Goal: Transaction & Acquisition: Book appointment/travel/reservation

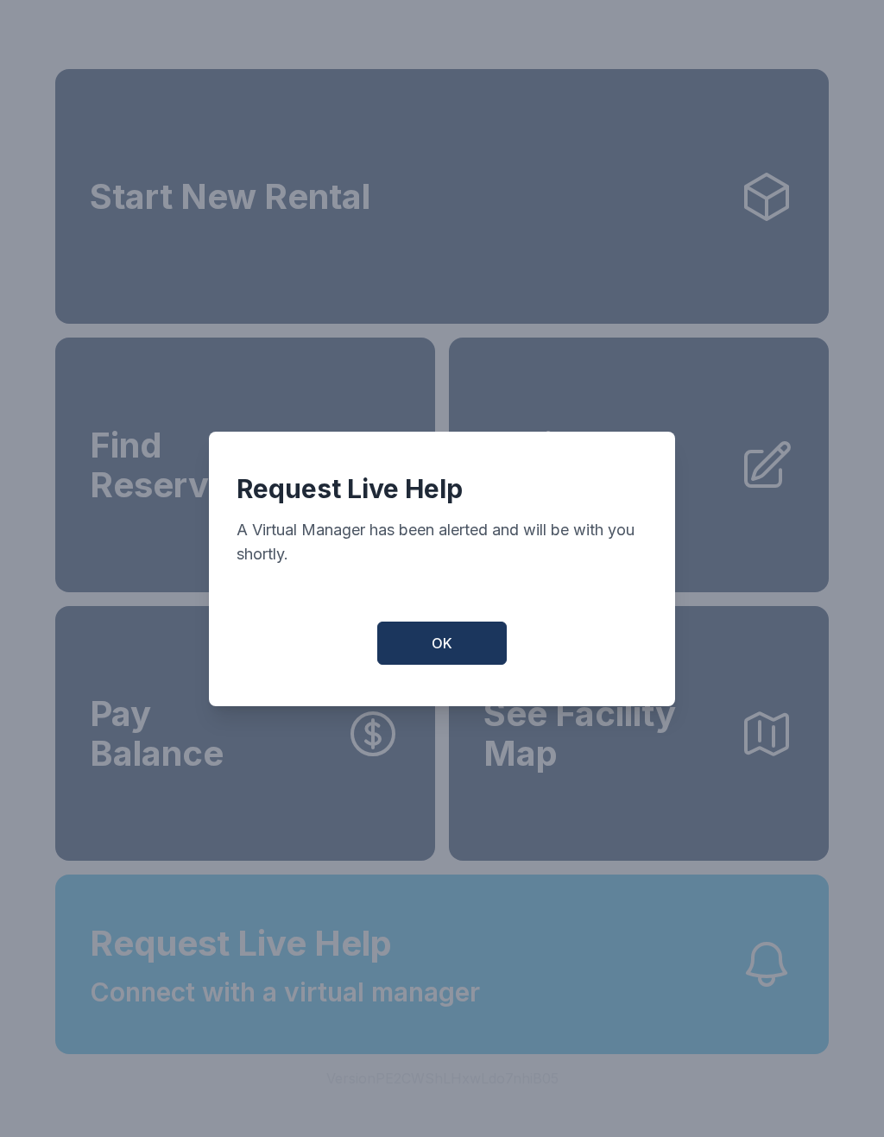
click at [429, 637] on button "OK" at bounding box center [442, 643] width 130 height 43
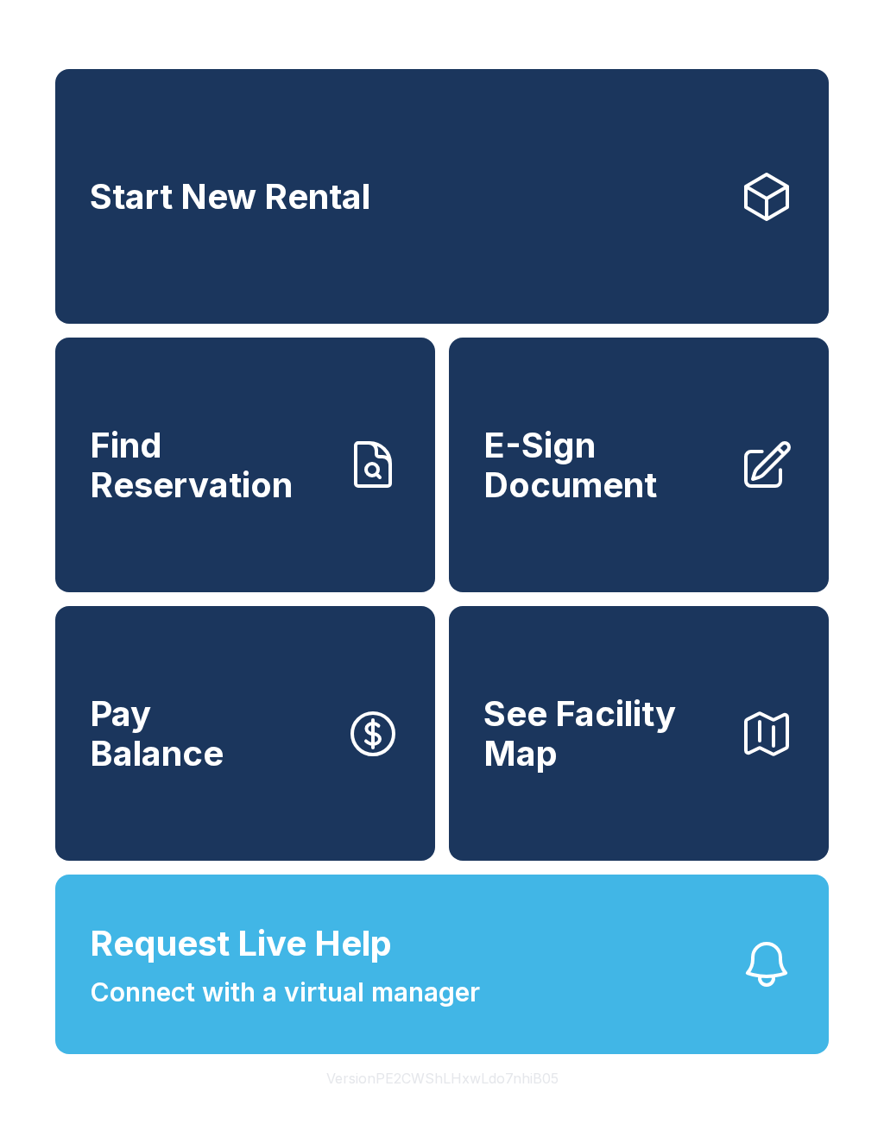
click at [237, 498] on span "Find Reservation" at bounding box center [211, 465] width 242 height 79
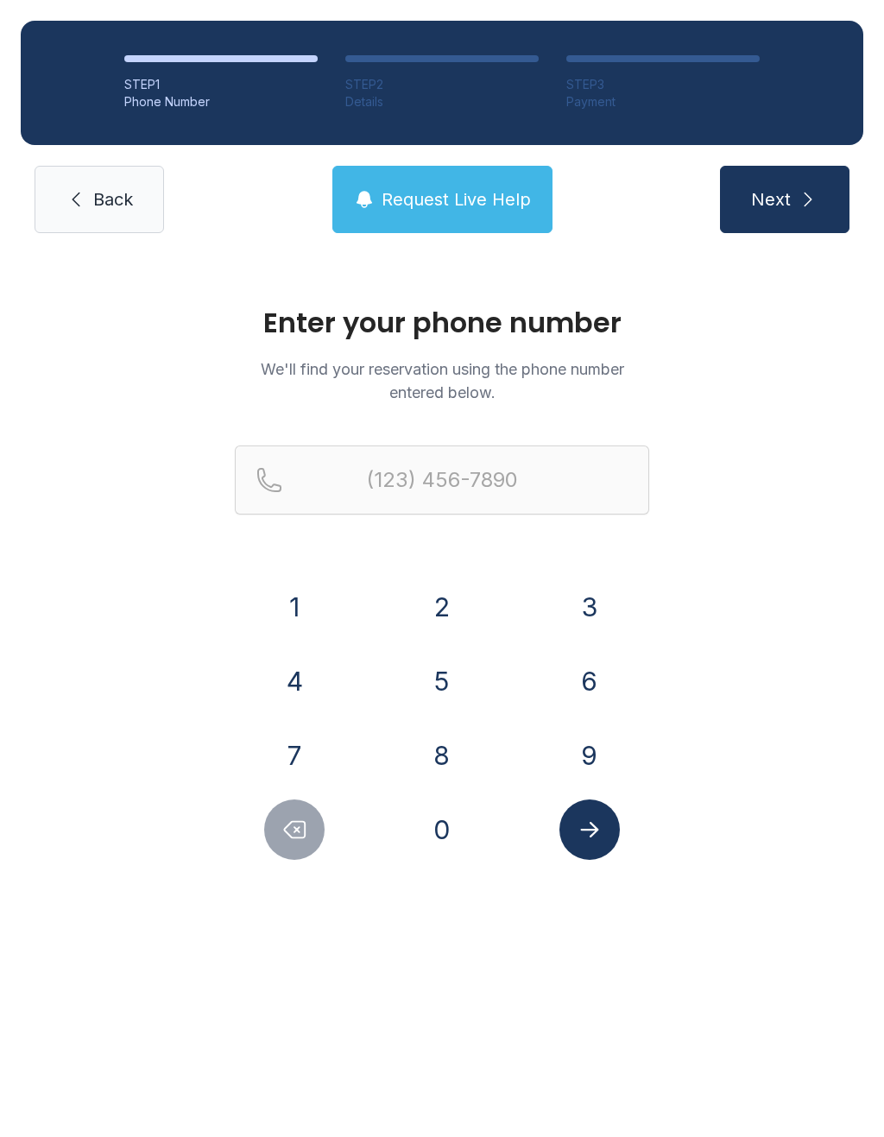
click at [85, 200] on icon at bounding box center [76, 199] width 21 height 21
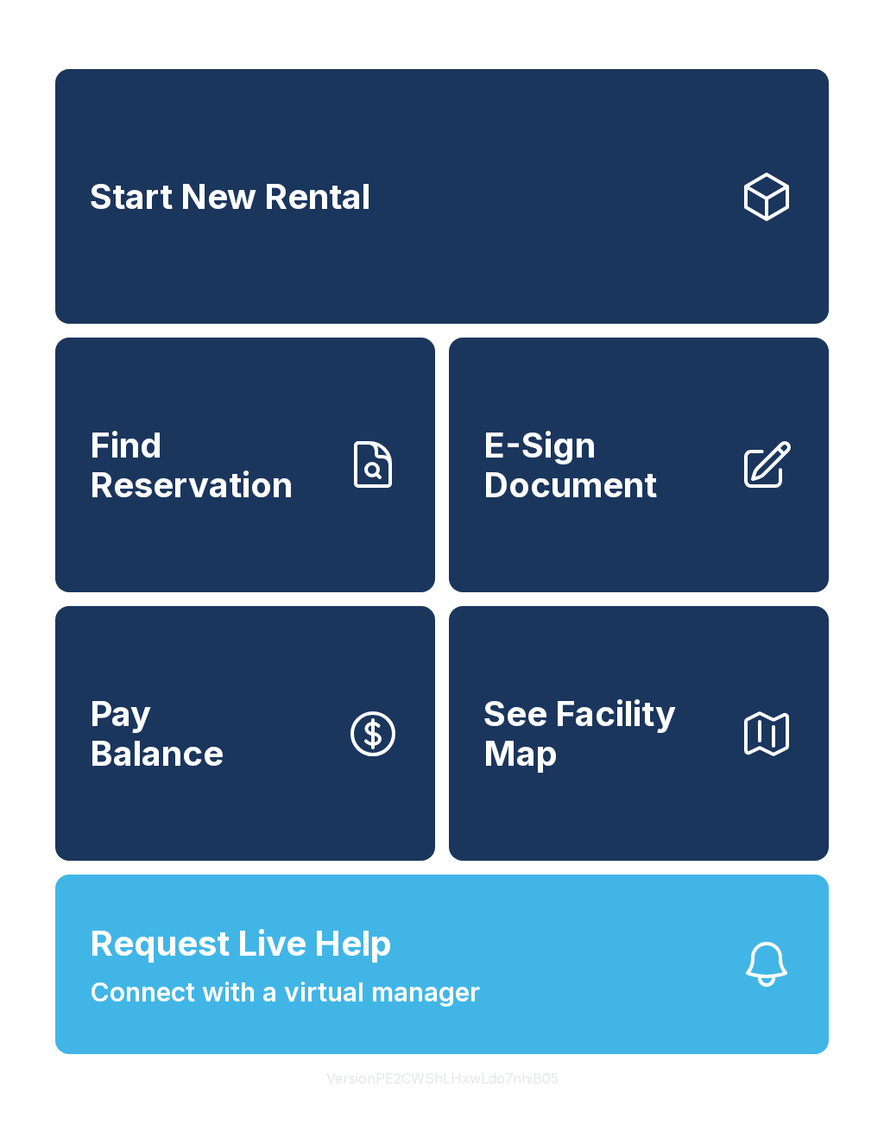
click at [467, 1012] on span "Connect with a virtual manager" at bounding box center [285, 992] width 390 height 39
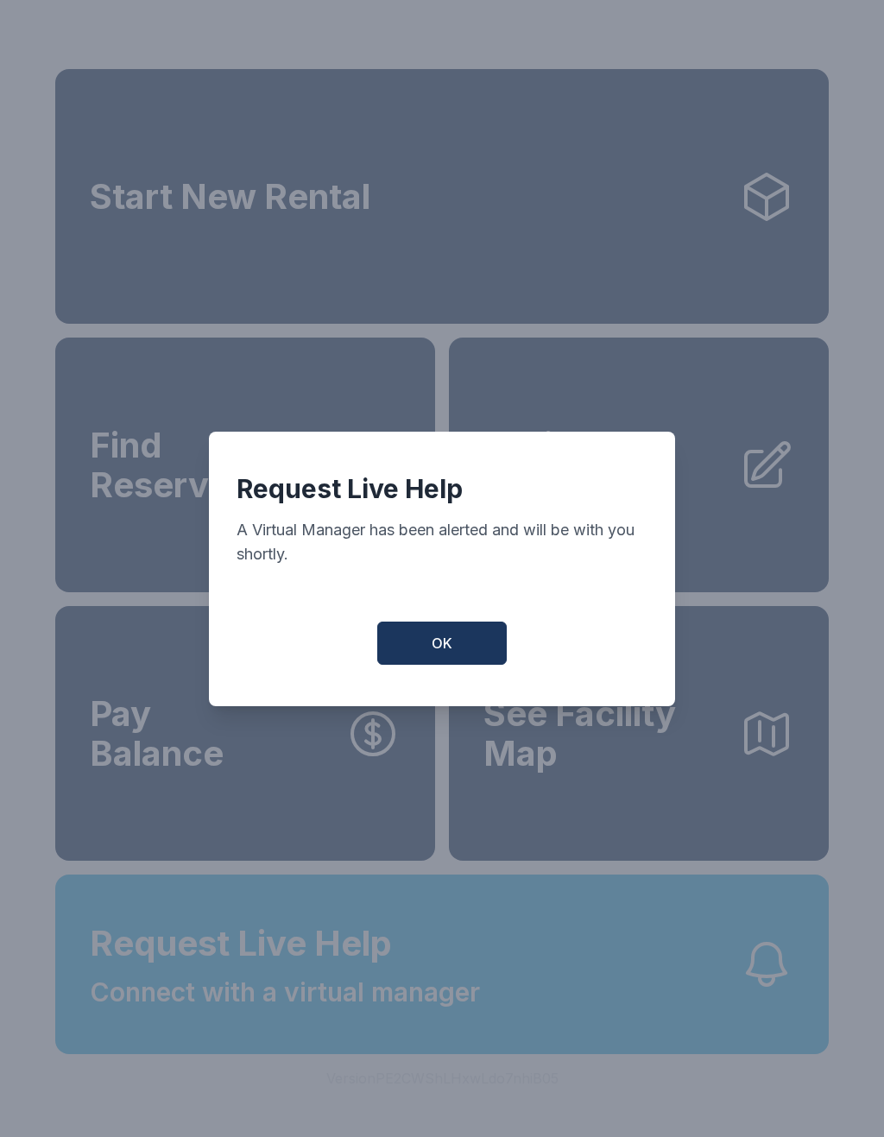
click at [459, 665] on button "OK" at bounding box center [442, 643] width 130 height 43
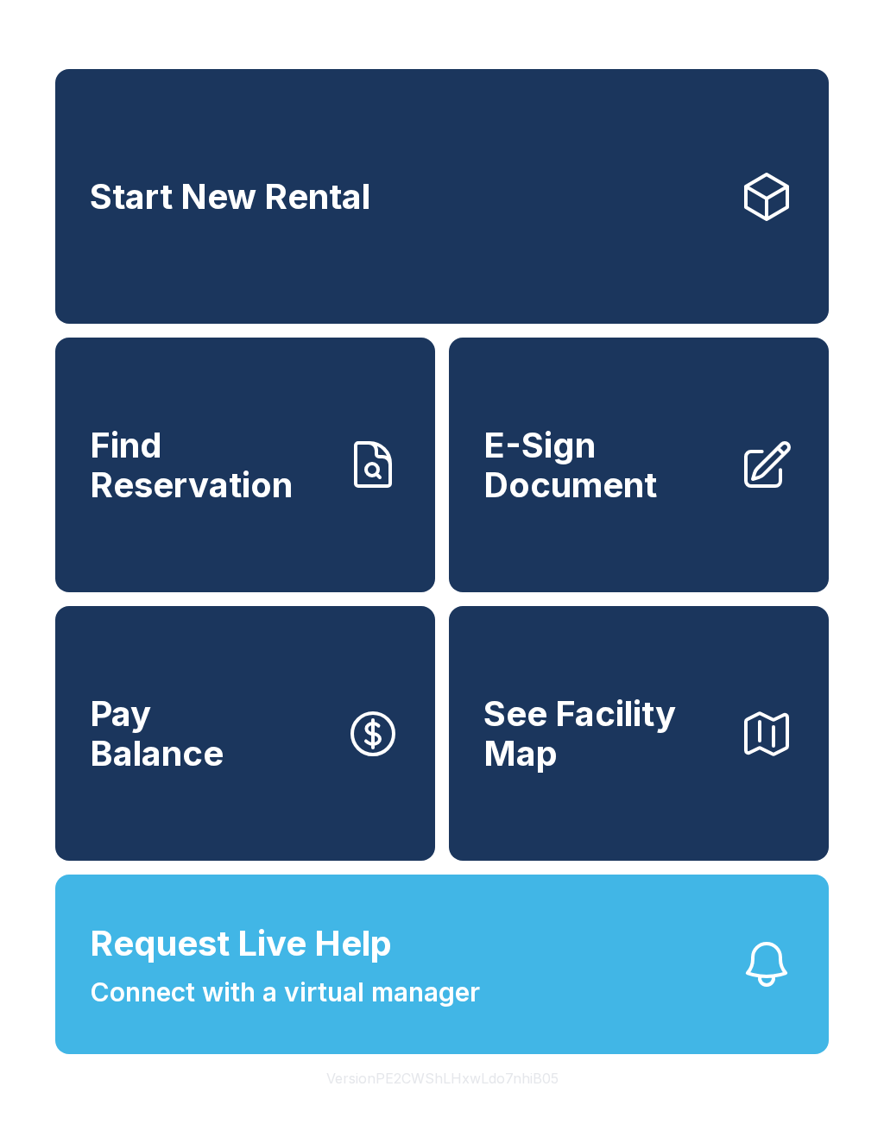
click at [391, 206] on link "Start New Rental" at bounding box center [442, 196] width 774 height 255
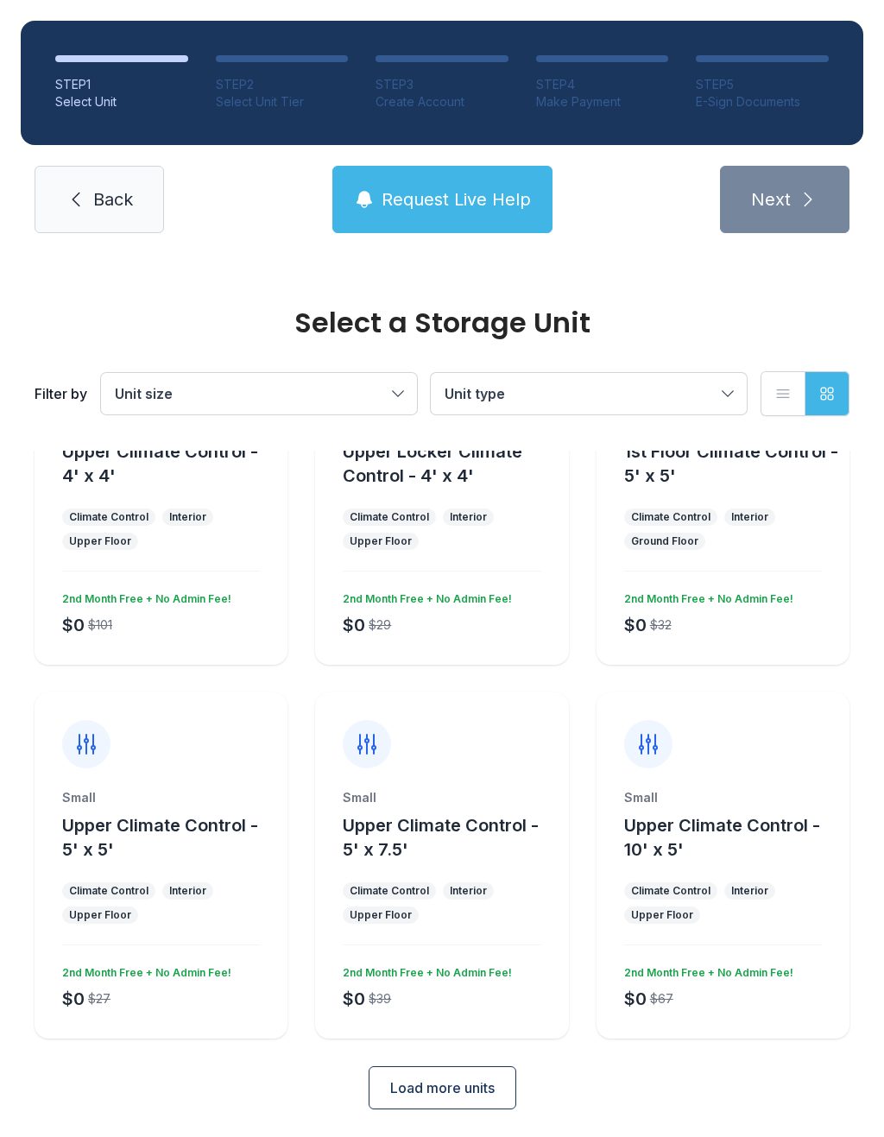
scroll to position [135, 0]
click at [727, 393] on button "Unit type" at bounding box center [589, 393] width 316 height 41
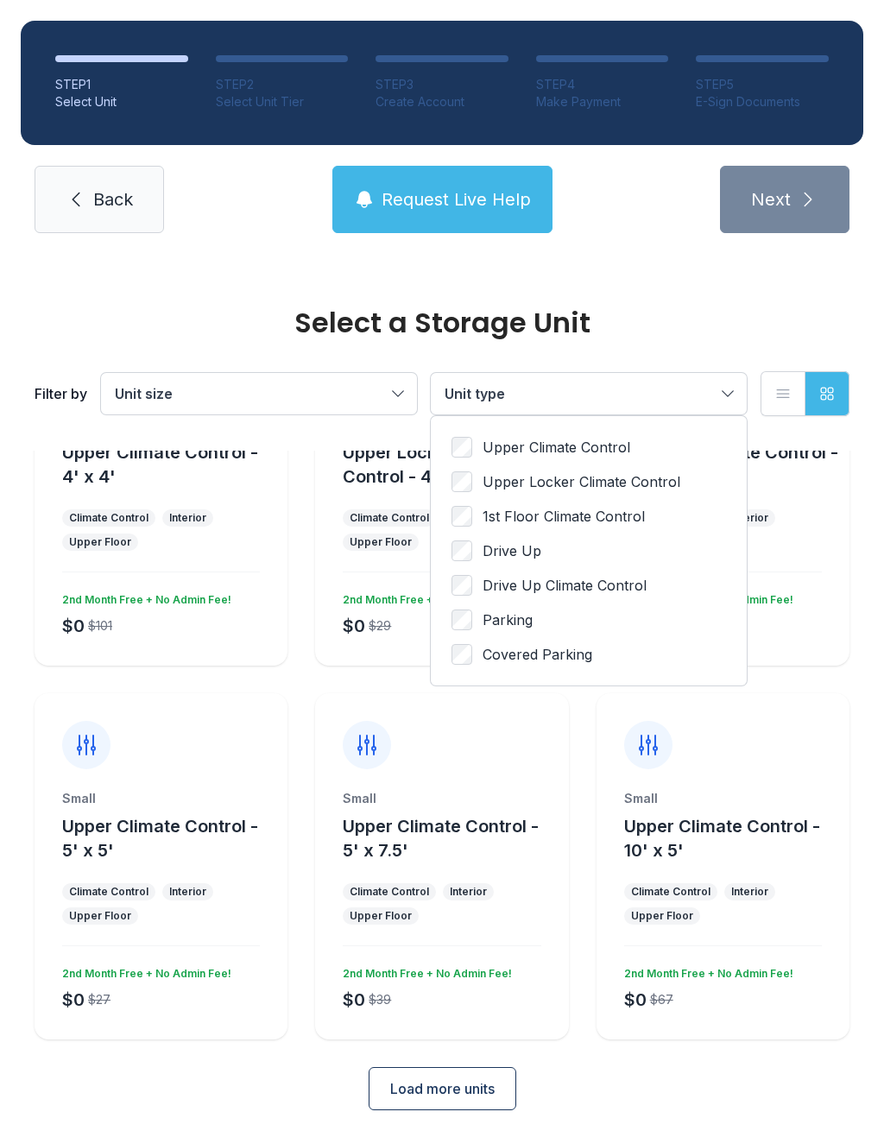
scroll to position [0, 0]
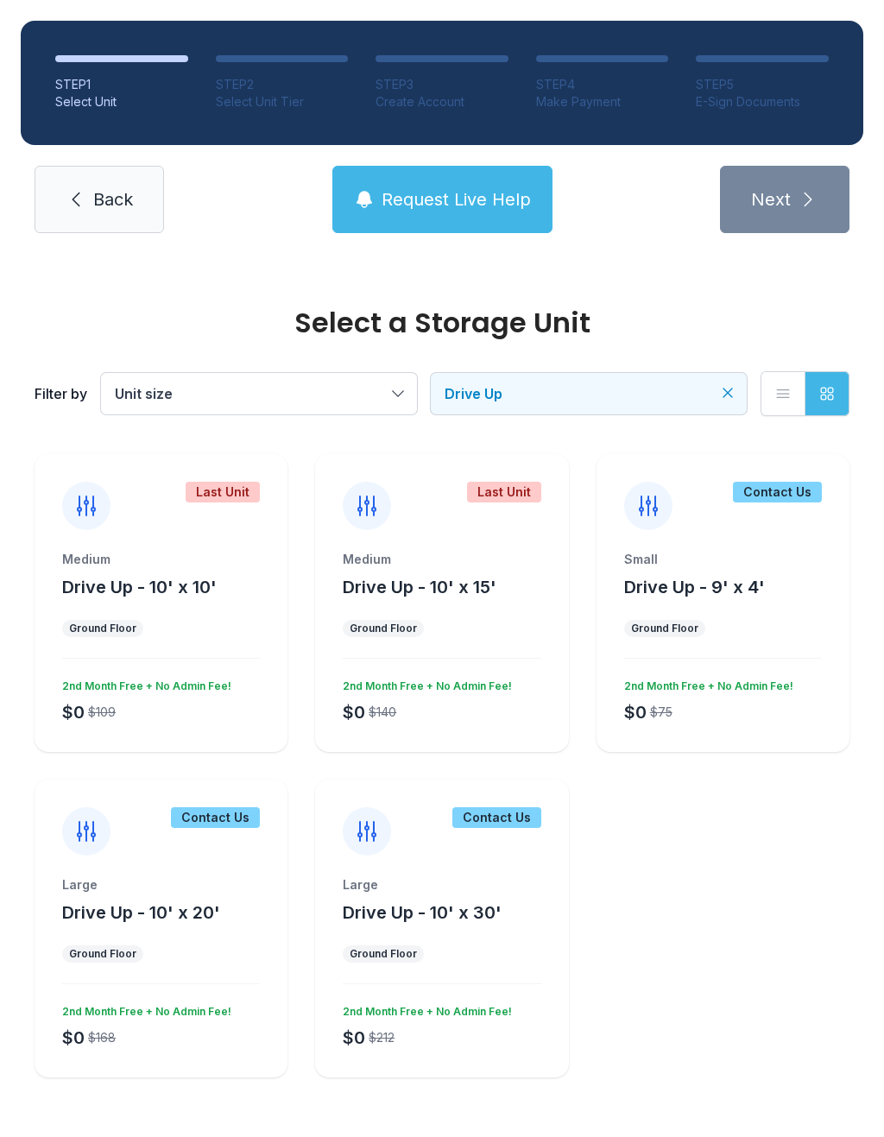
click at [721, 401] on icon "Clear filters" at bounding box center [727, 392] width 17 height 17
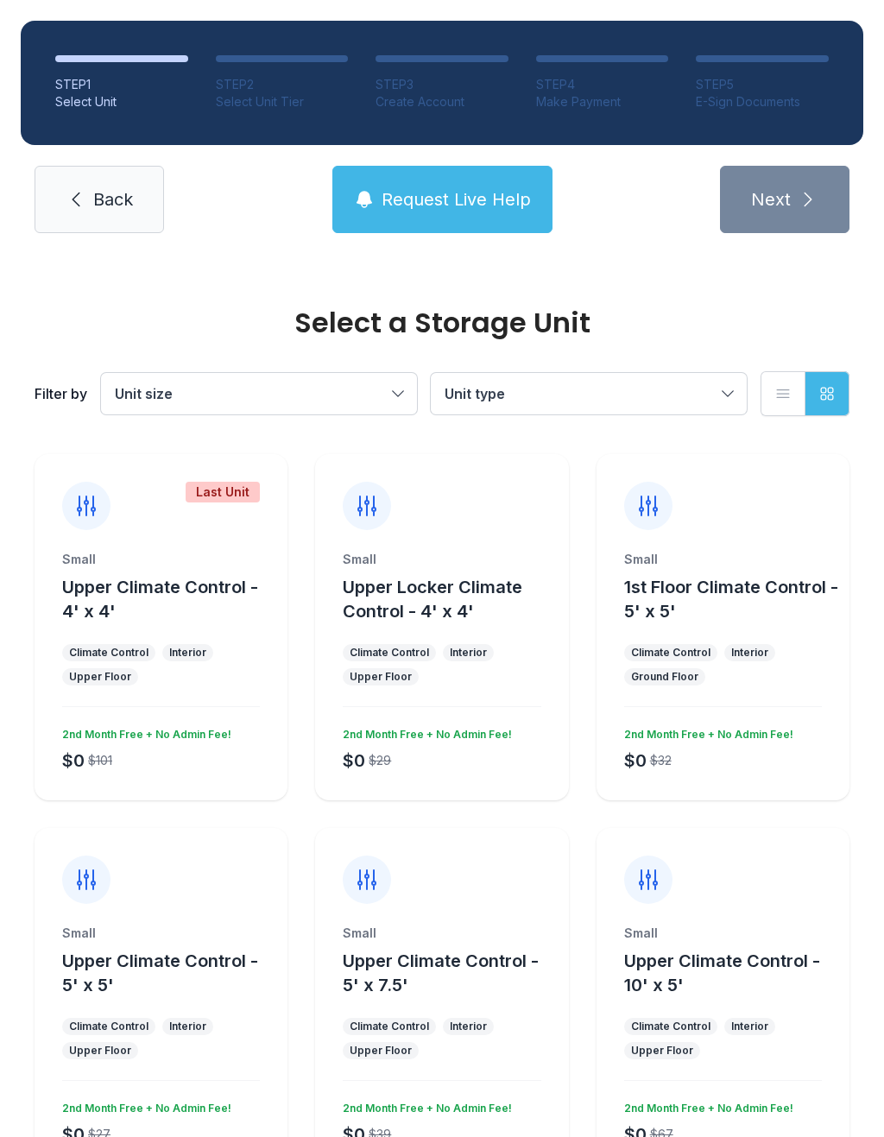
click at [725, 392] on button "Unit type" at bounding box center [589, 393] width 316 height 41
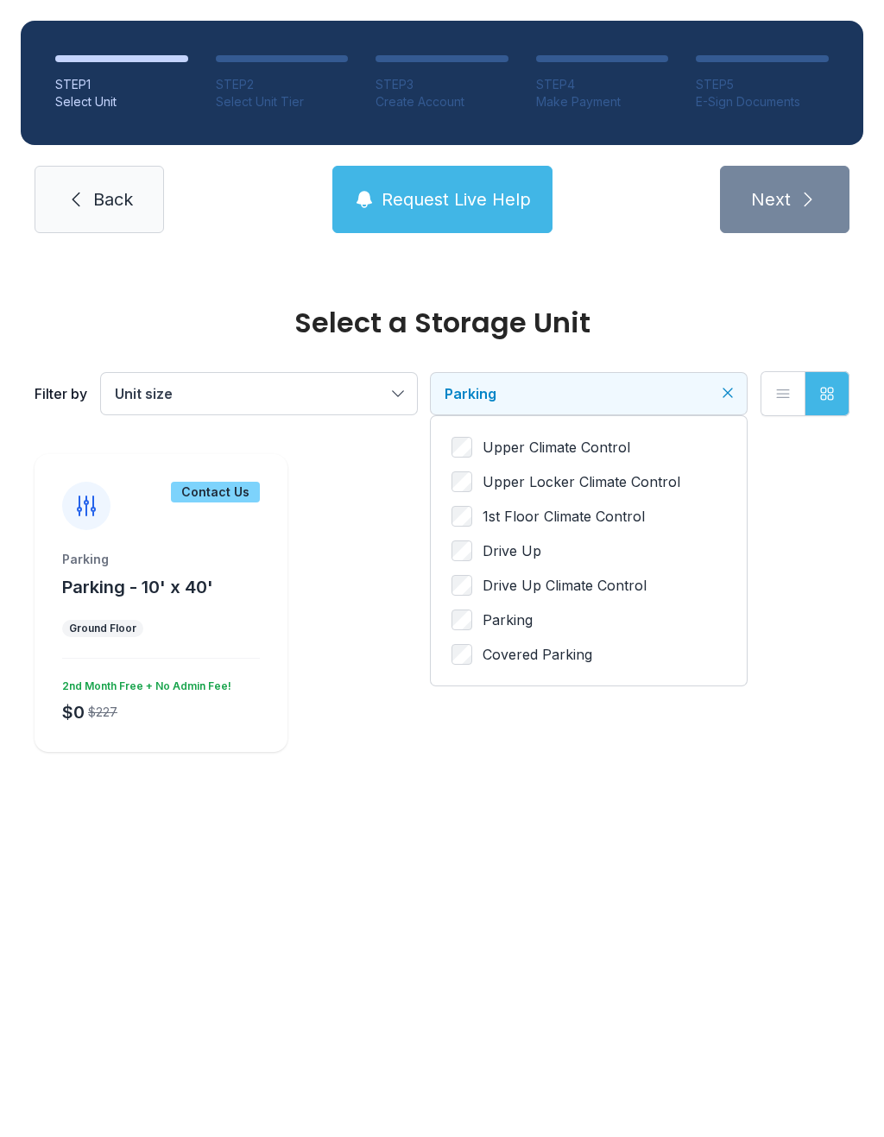
click at [725, 383] on button "Parking" at bounding box center [589, 393] width 316 height 41
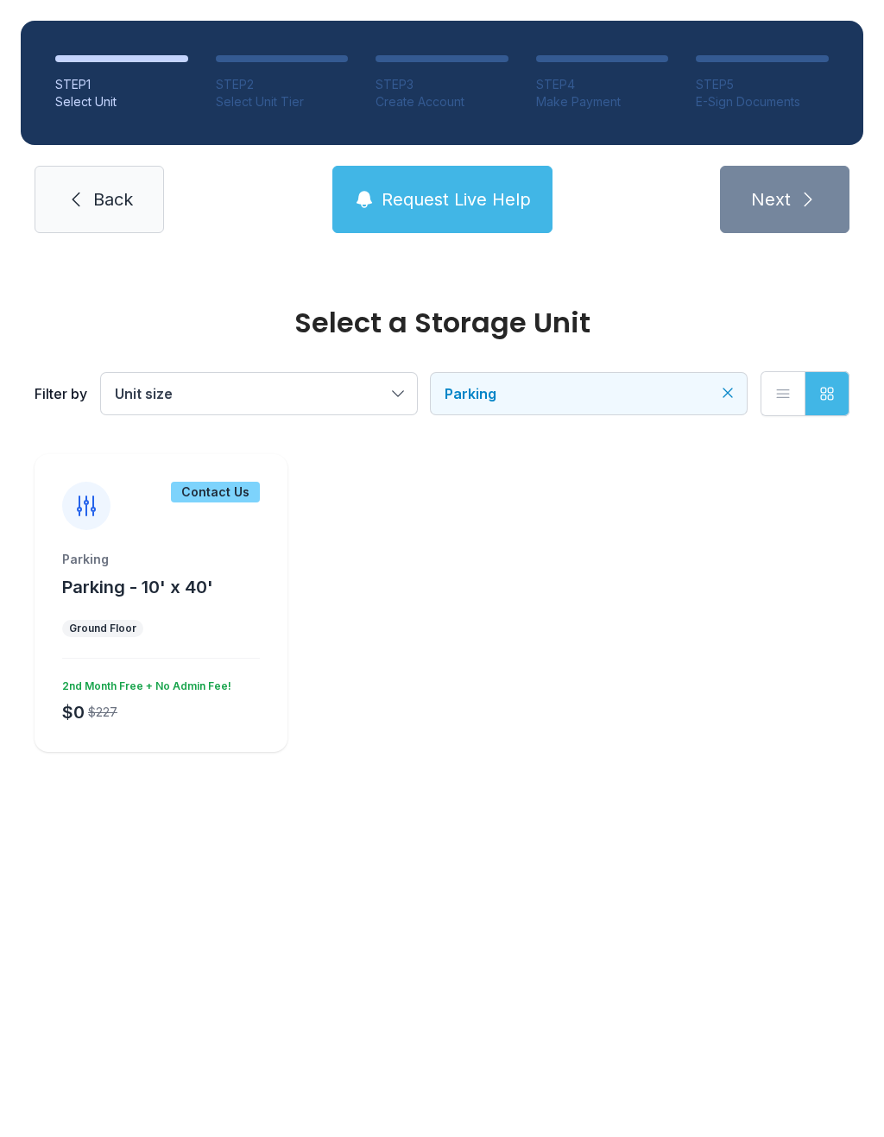
click at [115, 174] on link "Back" at bounding box center [100, 199] width 130 height 67
